Goal: Find specific page/section: Find specific page/section

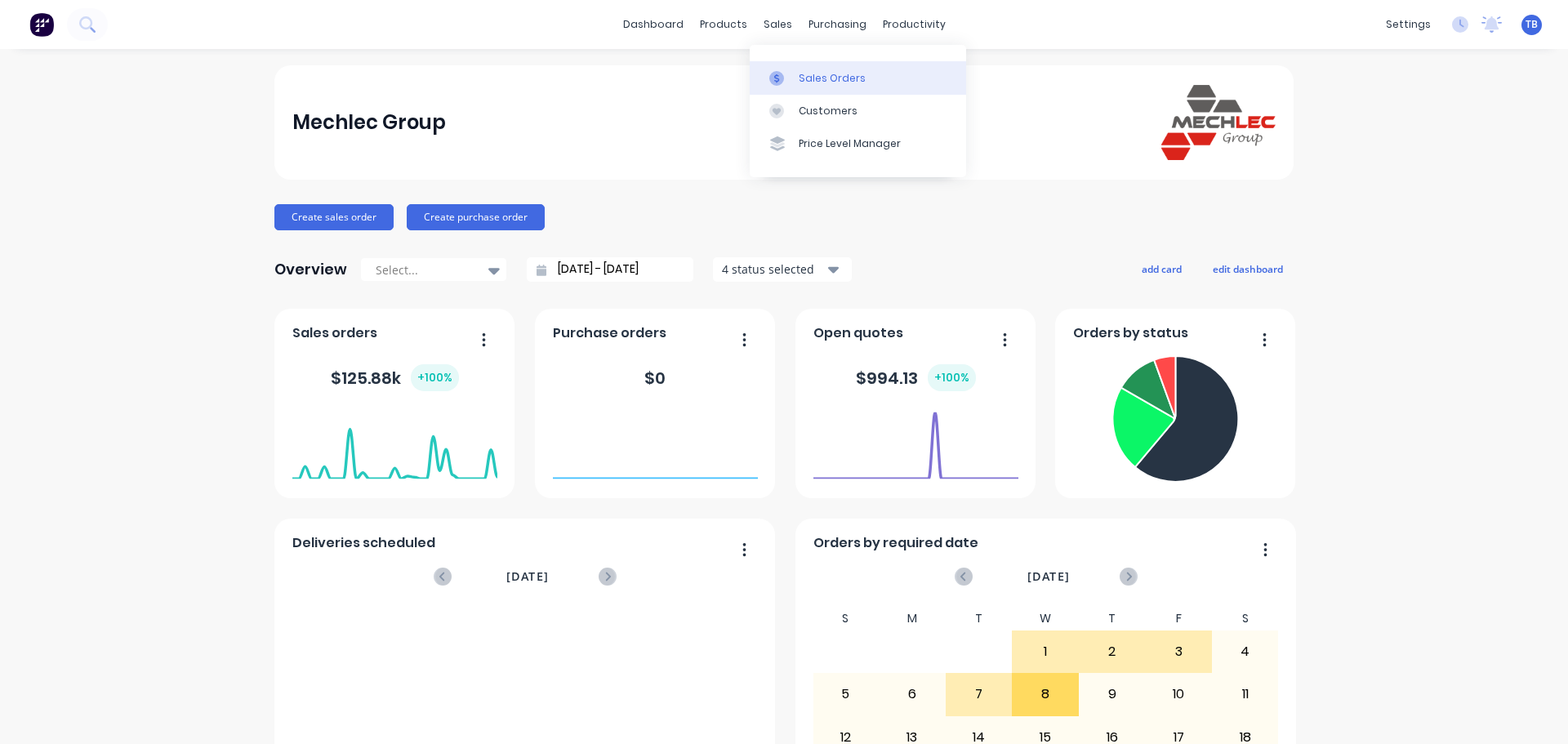
click at [804, 78] on div "Sales Orders" at bounding box center [833, 79] width 67 height 15
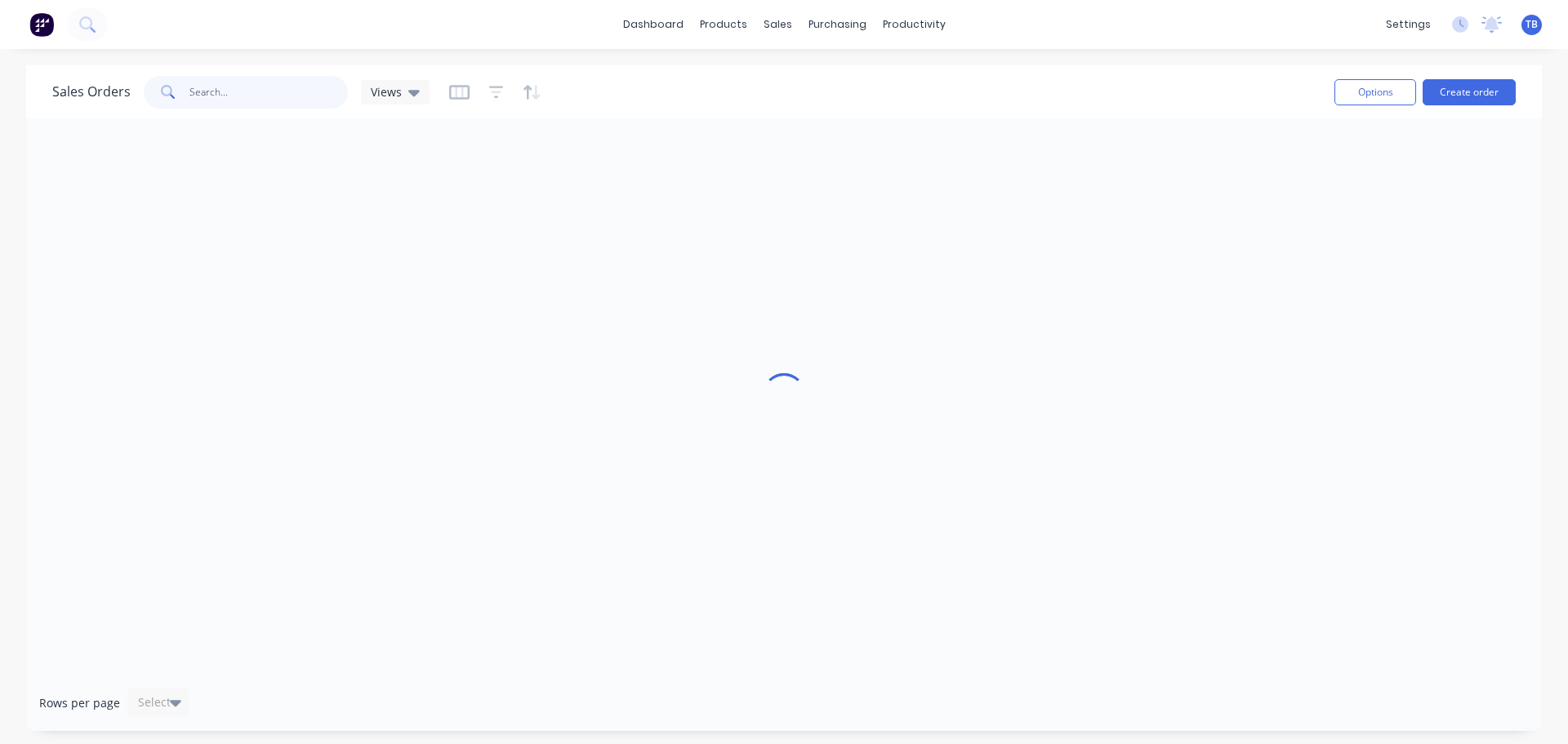
click at [277, 95] on input "text" at bounding box center [269, 92] width 159 height 33
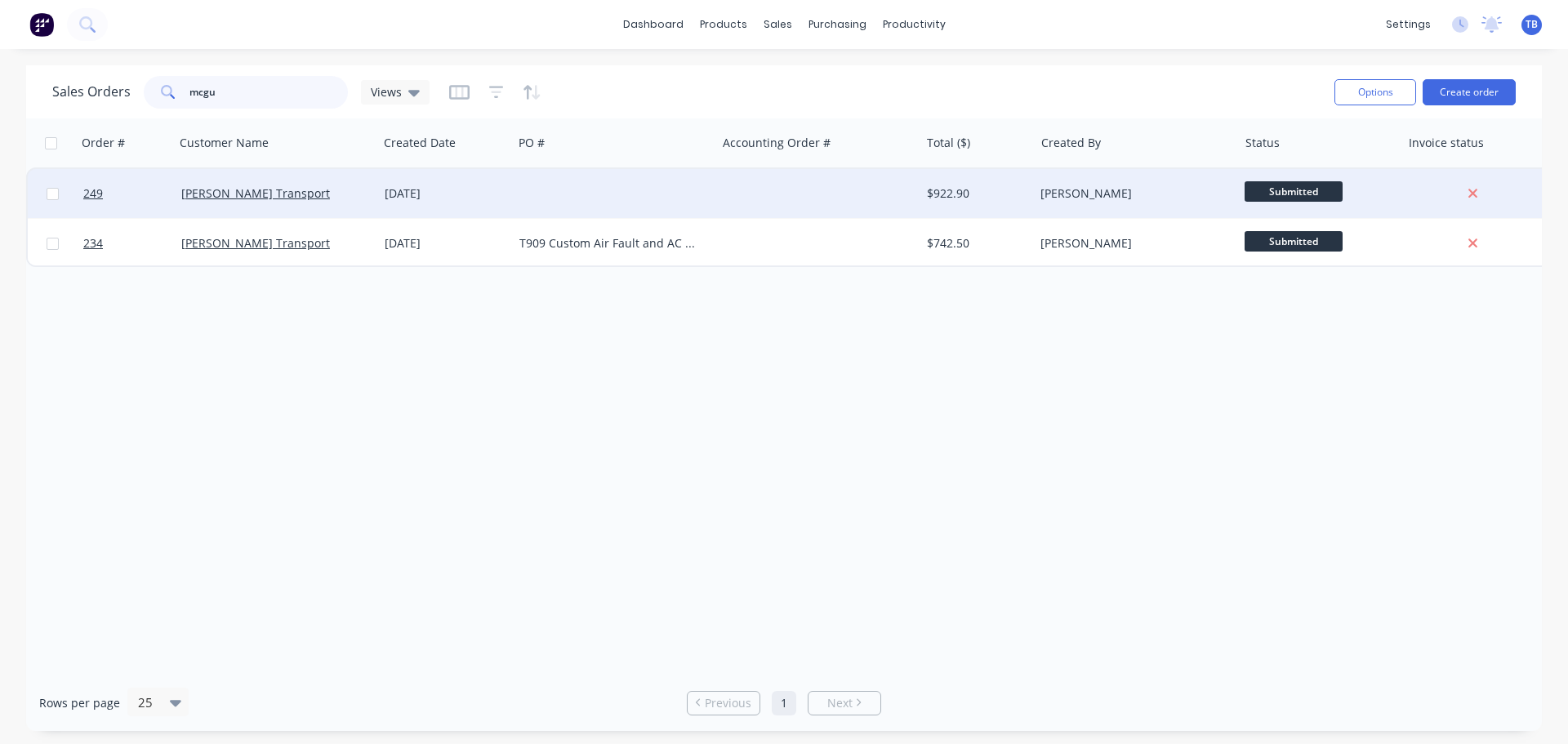
type input "mcgu"
drag, startPoint x: 620, startPoint y: 198, endPoint x: 608, endPoint y: 200, distance: 12.2
click at [608, 200] on div at bounding box center [615, 194] width 204 height 49
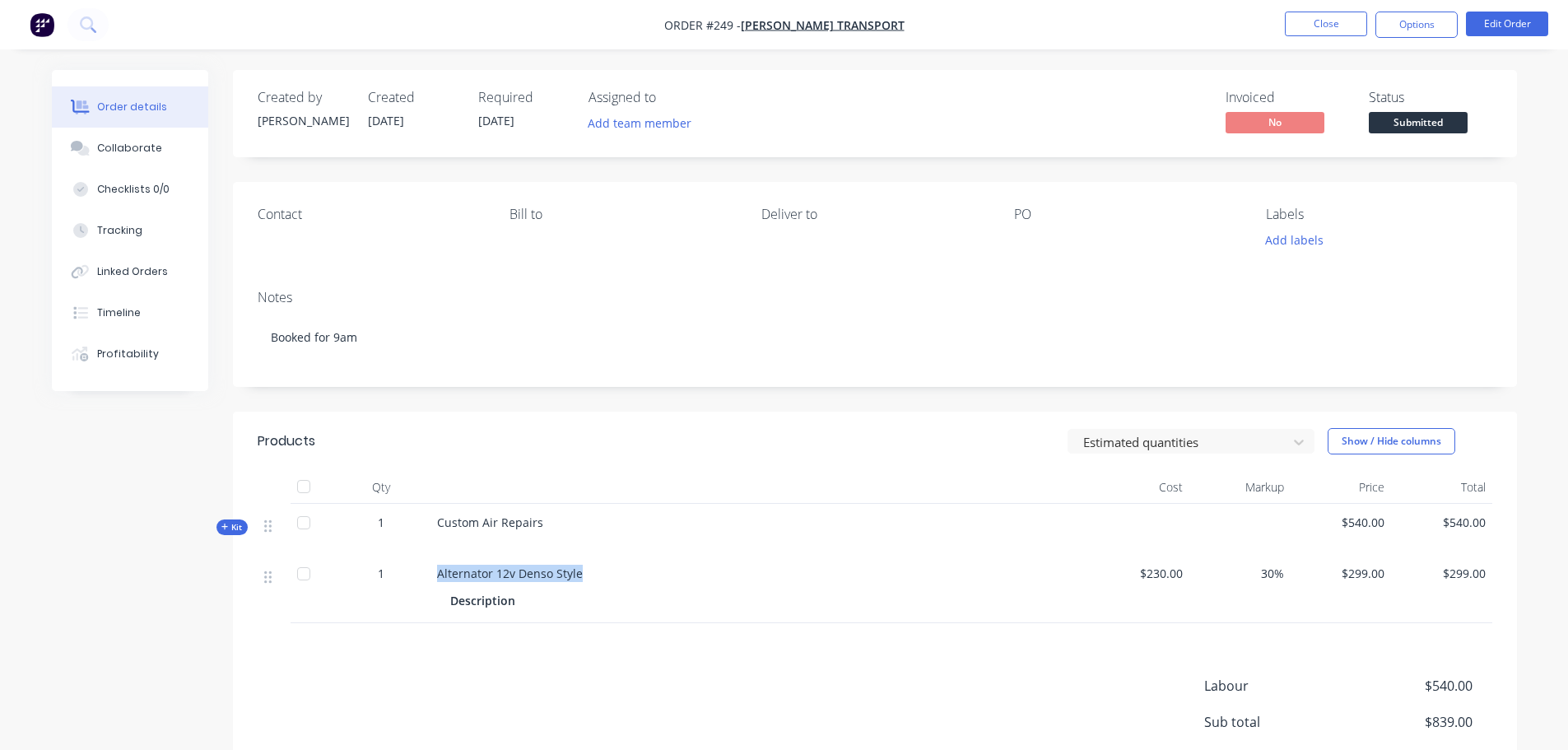
drag, startPoint x: 433, startPoint y: 572, endPoint x: 626, endPoint y: 581, distance: 193.2
click at [626, 581] on div "Alternator 12v Denso Style Description" at bounding box center [759, 589] width 658 height 68
copy span "Alternator 12v Denso Style"
